Goal: Task Accomplishment & Management: Complete application form

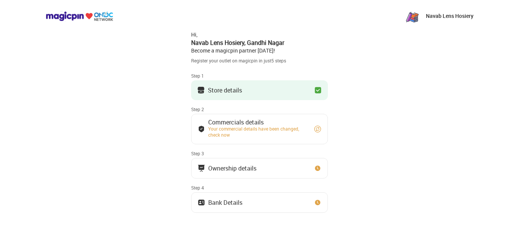
click at [234, 88] on div "Store details" at bounding box center [225, 90] width 34 height 4
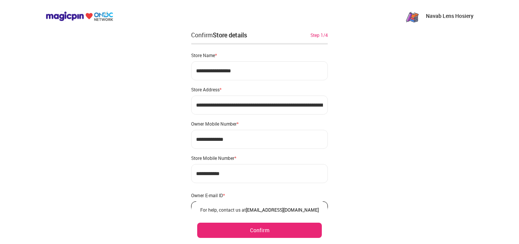
scroll to position [45, 0]
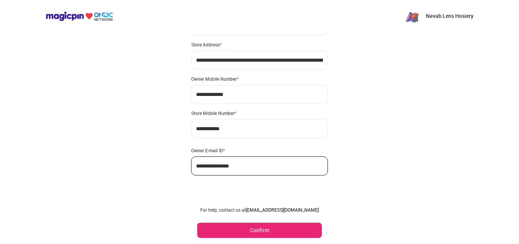
click at [245, 233] on button "Confirm" at bounding box center [259, 229] width 125 height 15
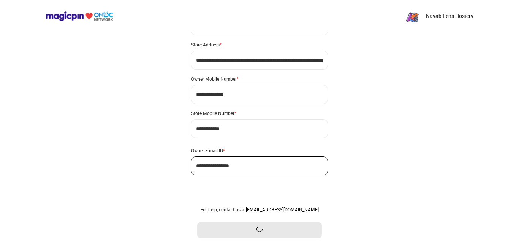
scroll to position [0, 0]
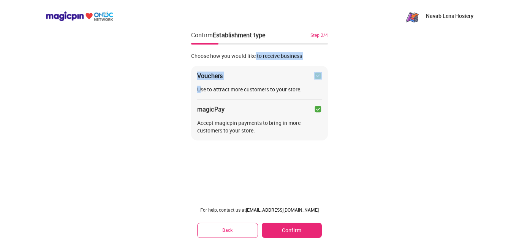
drag, startPoint x: 200, startPoint y: 87, endPoint x: 256, endPoint y: 53, distance: 65.0
click at [256, 53] on div "Choose how you would like to receive business Vouchers Use to attract more cust…" at bounding box center [259, 93] width 137 height 94
click at [217, 76] on div "Vouchers" at bounding box center [209, 76] width 25 height 8
click at [317, 76] on img at bounding box center [318, 76] width 8 height 8
click at [277, 229] on button "Confirm" at bounding box center [292, 229] width 60 height 15
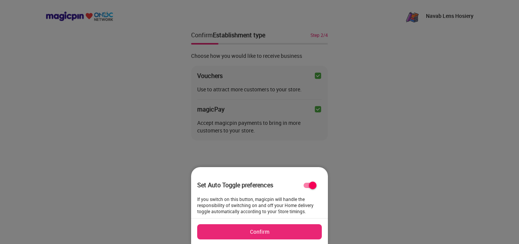
click at [244, 199] on div "If you switch on this button, magicpin will handle the responsibility of switch…" at bounding box center [259, 205] width 125 height 18
drag, startPoint x: 244, startPoint y: 199, endPoint x: 188, endPoint y: 193, distance: 55.8
click at [191, 152] on div "Set Auto Toggle preferences If you switch on this button, magicpin will handle …" at bounding box center [259, 152] width 137 height 0
click at [188, 193] on div at bounding box center [259, 122] width 519 height 244
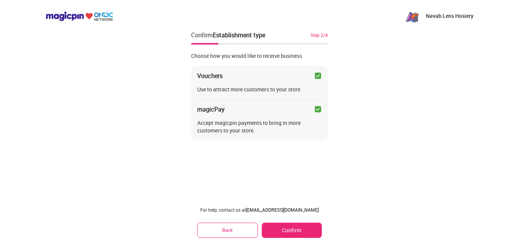
click at [280, 220] on div "For help, contact us at [EMAIL_ADDRESS][DOMAIN_NAME] Back Confirm" at bounding box center [259, 221] width 137 height 43
click at [281, 226] on button "Confirm" at bounding box center [292, 229] width 60 height 15
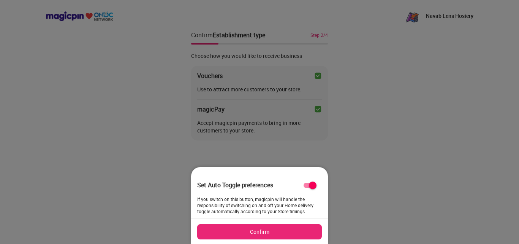
click at [281, 226] on button "Confirm" at bounding box center [259, 231] width 125 height 15
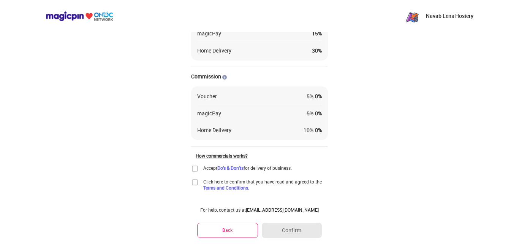
scroll to position [73, 0]
click at [196, 169] on img at bounding box center [195, 168] width 8 height 8
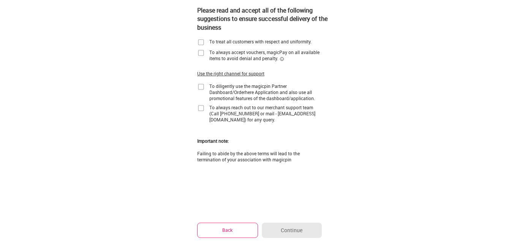
click at [244, 229] on button "Back" at bounding box center [227, 229] width 61 height 15
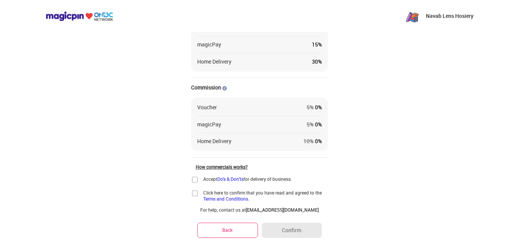
click at [195, 178] on img at bounding box center [195, 180] width 8 height 8
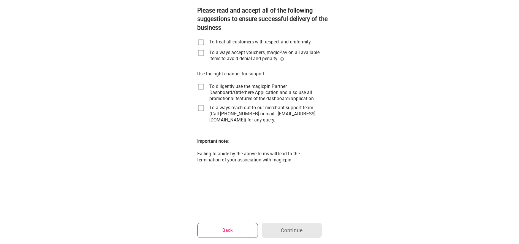
click at [203, 45] on img at bounding box center [201, 42] width 8 height 8
click at [200, 50] on img at bounding box center [201, 53] width 8 height 8
click at [199, 88] on img at bounding box center [201, 87] width 8 height 8
click at [199, 107] on img at bounding box center [201, 108] width 8 height 8
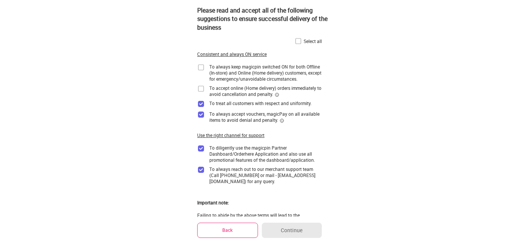
click at [298, 40] on img at bounding box center [299, 41] width 8 height 8
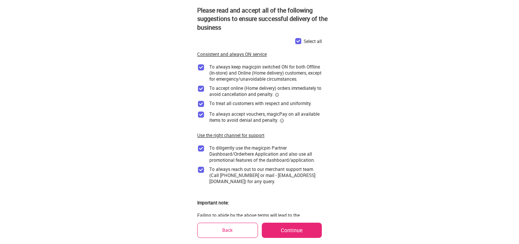
click at [299, 230] on button "Continue" at bounding box center [292, 229] width 60 height 15
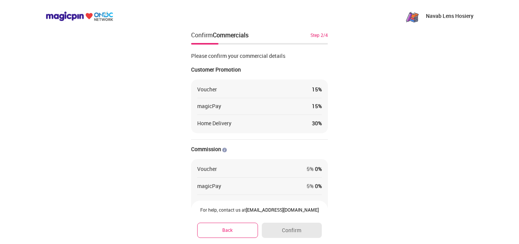
scroll to position [88, 0]
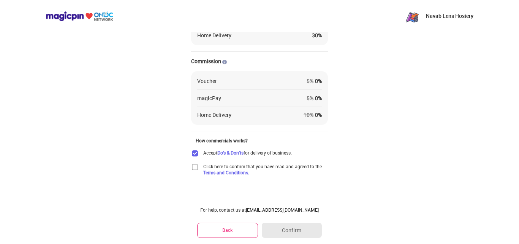
click at [196, 164] on img at bounding box center [195, 167] width 8 height 8
click at [278, 230] on button "Confirm" at bounding box center [292, 229] width 60 height 15
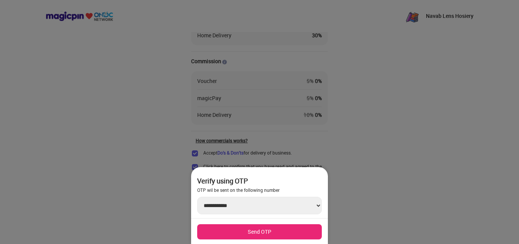
click at [342, 161] on div at bounding box center [259, 122] width 519 height 244
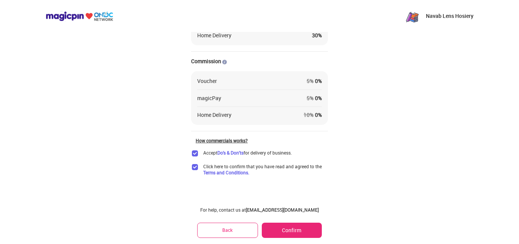
scroll to position [0, 0]
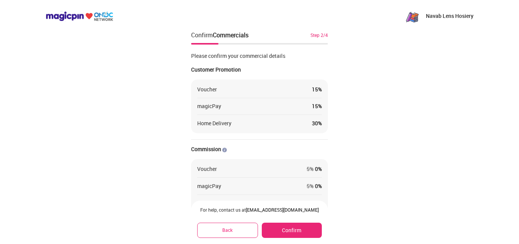
click at [322, 35] on div "Step 2/4" at bounding box center [318, 35] width 17 height 7
click at [291, 54] on div "Please confirm your commercial details" at bounding box center [259, 56] width 137 height 8
click at [205, 229] on button "Back" at bounding box center [227, 229] width 61 height 15
